Goal: Information Seeking & Learning: Learn about a topic

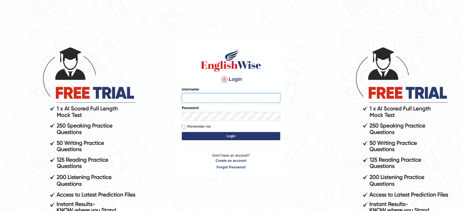
click at [209, 95] on input "Username" at bounding box center [231, 97] width 98 height 9
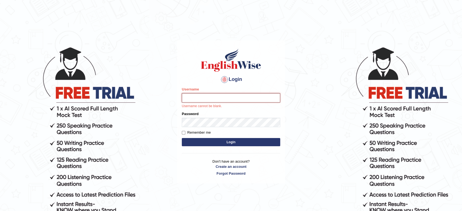
type input "vamshikumar"
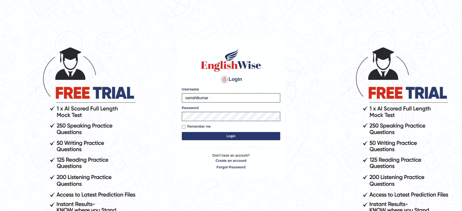
click at [203, 123] on form "Please fix the following errors: Username vamshikumar Password Remember me Login" at bounding box center [231, 114] width 98 height 55
click at [188, 126] on label "Remember me" at bounding box center [196, 126] width 29 height 5
click at [185, 126] on input "Remember me" at bounding box center [184, 127] width 4 height 4
checkbox input "true"
click at [190, 136] on button "Login" at bounding box center [231, 136] width 98 height 8
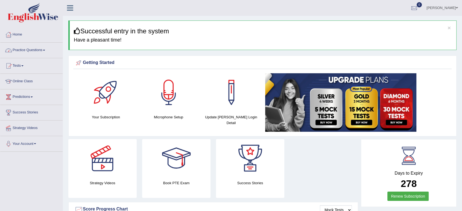
click at [37, 49] on link "Practice Questions" at bounding box center [31, 50] width 62 height 14
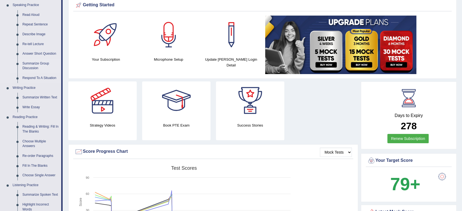
scroll to position [58, 0]
click at [41, 95] on link "Summarize Written Text" at bounding box center [40, 97] width 41 height 10
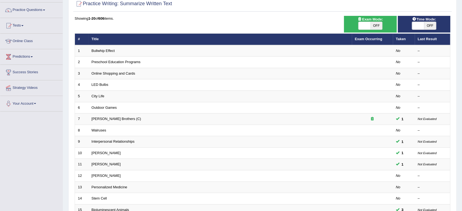
scroll to position [41, 0]
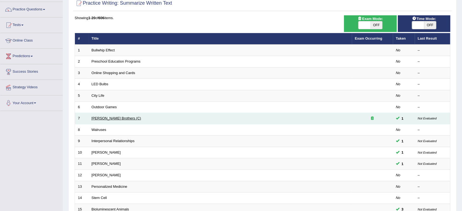
click at [114, 119] on link "[PERSON_NAME] Brothers (C)" at bounding box center [116, 118] width 49 height 4
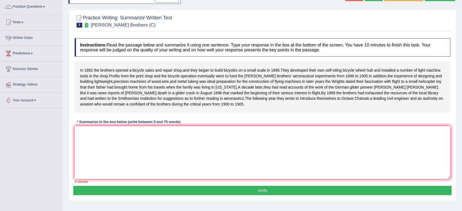
scroll to position [44, 0]
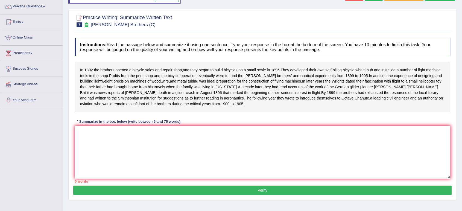
drag, startPoint x: 80, startPoint y: 71, endPoint x: 137, endPoint y: 67, distance: 57.0
click at [137, 67] on div "In [DATE] the brothers opened a bicycle sales and repair shop , and they began …" at bounding box center [263, 87] width 376 height 50
drag, startPoint x: 80, startPoint y: 70, endPoint x: 107, endPoint y: 77, distance: 27.9
click at [107, 77] on div "In [DATE] the brothers opened a bicycle sales and repair shop , and they began …" at bounding box center [263, 87] width 376 height 50
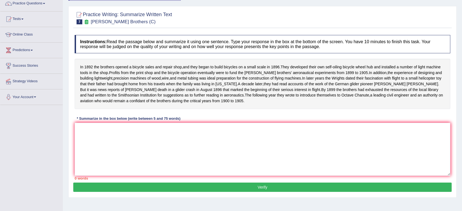
scroll to position [46, 0]
click at [83, 163] on textarea at bounding box center [263, 149] width 376 height 53
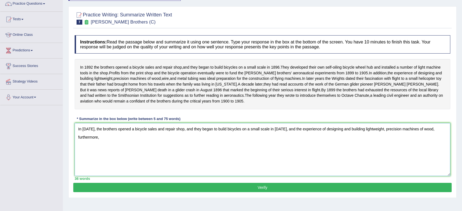
click at [428, 135] on textarea "In 1892, the brothers opened a bicycle sales and repair shop, and they began to…" at bounding box center [263, 149] width 376 height 53
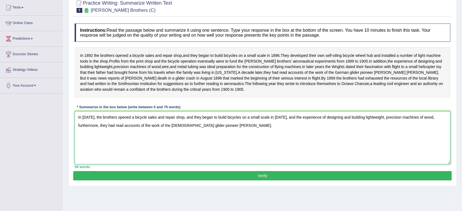
scroll to position [66, 0]
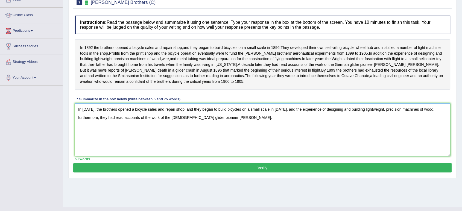
type textarea "In 1892, the brothers opened a bicycle sales and repair shop, and they began to…"
click at [225, 173] on button "Verify" at bounding box center [262, 167] width 378 height 9
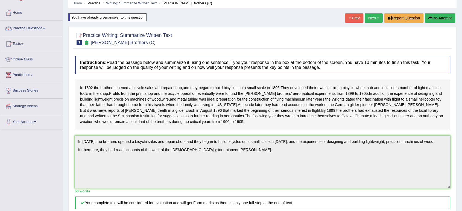
scroll to position [0, 0]
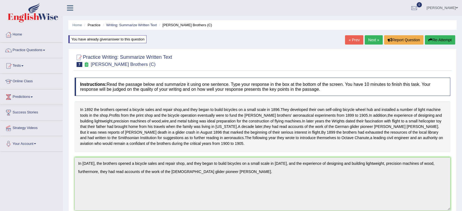
click at [378, 41] on link "Next »" at bounding box center [374, 39] width 18 height 9
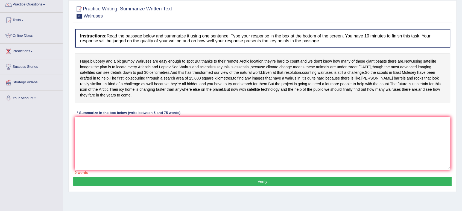
scroll to position [49, 0]
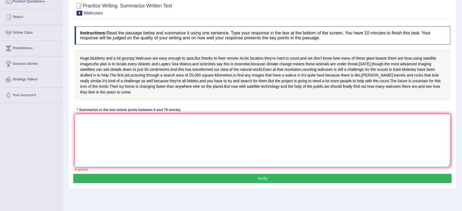
click at [210, 152] on textarea at bounding box center [263, 140] width 376 height 53
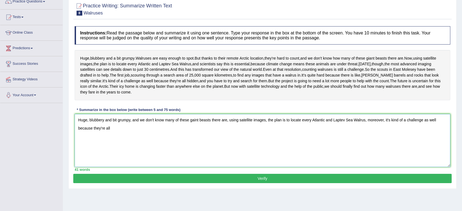
type textarea "Huge, blubbery and bit grumpy, and we don't know many of these gaint beasts the…"
click at [318, 167] on textarea "Huge, blubbery and bit grumpy, and we don't know many of these gaint beasts the…" at bounding box center [263, 140] width 376 height 53
